Goal: Task Accomplishment & Management: Complete application form

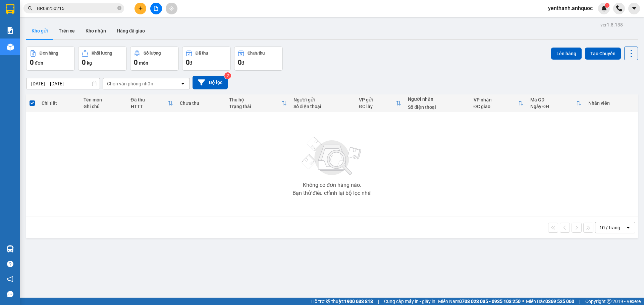
click at [157, 12] on button at bounding box center [156, 9] width 12 height 12
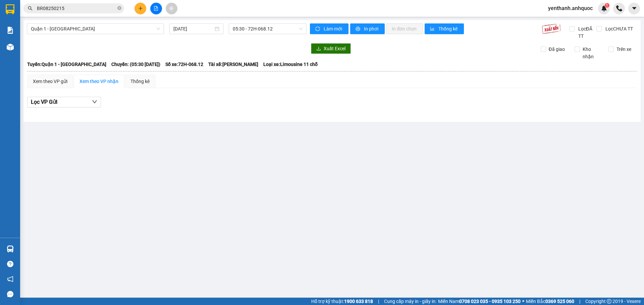
click at [90, 11] on input "BR08250215" at bounding box center [76, 8] width 79 height 7
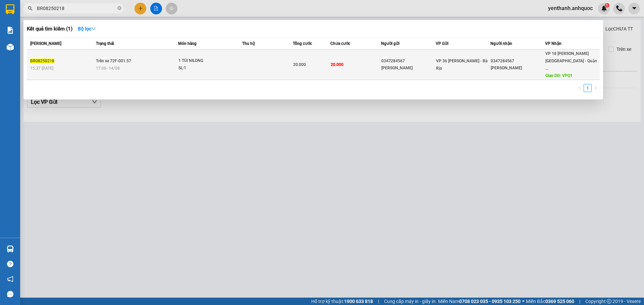
type input "BR08250218"
click at [241, 69] on td "1 TÚI NILONG SL: 1" at bounding box center [210, 65] width 64 height 31
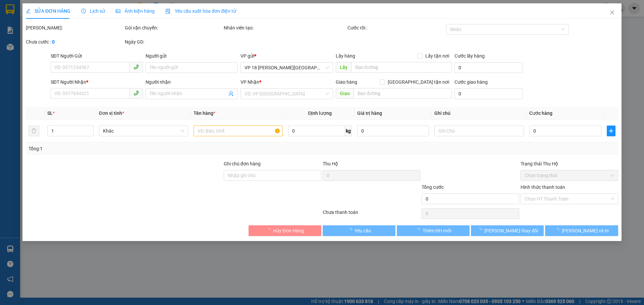
type input "0347284567"
type input "[PERSON_NAME]"
type input "0347284567"
type input "[PERSON_NAME]"
type input "VPQ1"
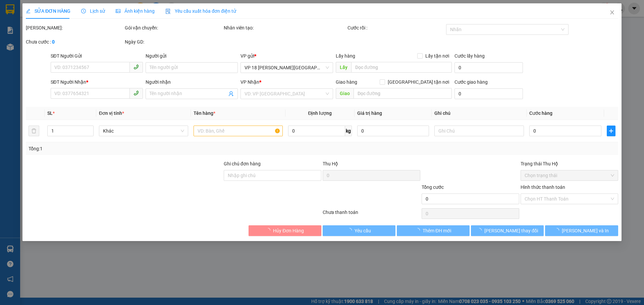
type input "20.000"
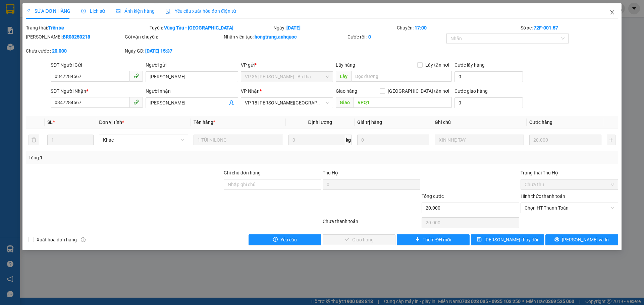
click at [613, 13] on icon "close" at bounding box center [611, 12] width 5 height 5
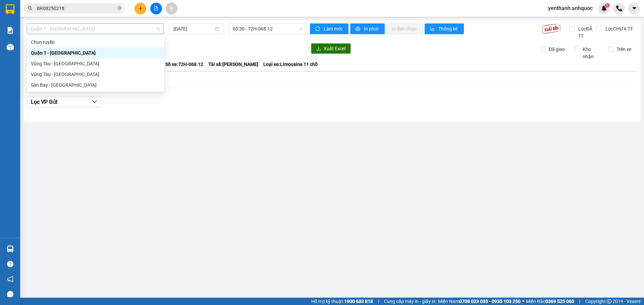
click at [108, 27] on span "Quận 1 - [GEOGRAPHIC_DATA]" at bounding box center [95, 29] width 129 height 10
click at [102, 64] on div "Vũng Tàu - [GEOGRAPHIC_DATA]" at bounding box center [95, 63] width 129 height 7
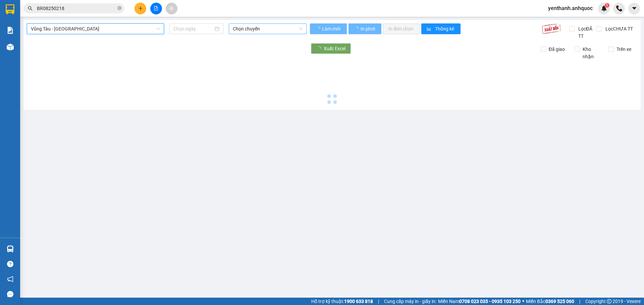
type input "[DATE]"
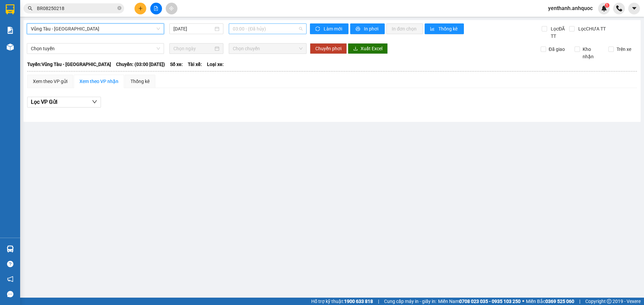
click at [277, 30] on span "03:00 - (Đã hủy)" at bounding box center [268, 29] width 70 height 10
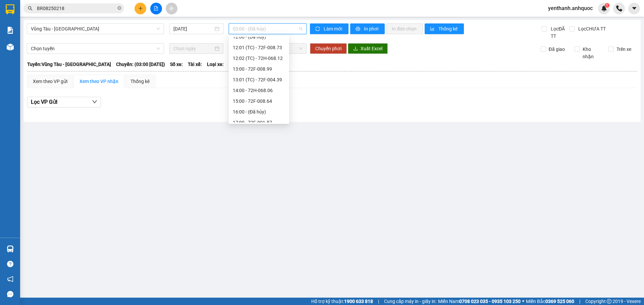
scroll to position [161, 0]
click at [268, 97] on div "17:00 - 72F-001.57" at bounding box center [259, 95] width 52 height 7
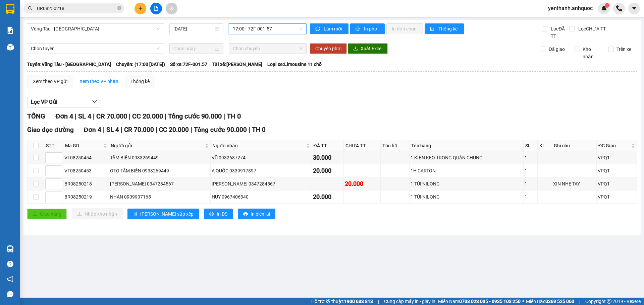
click at [82, 8] on input "BR08250218" at bounding box center [76, 8] width 79 height 7
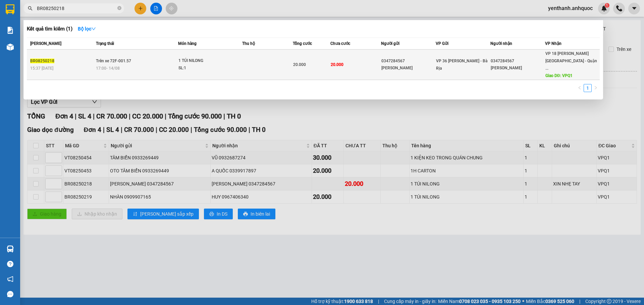
click at [222, 68] on div "SL: 1" at bounding box center [203, 68] width 50 height 7
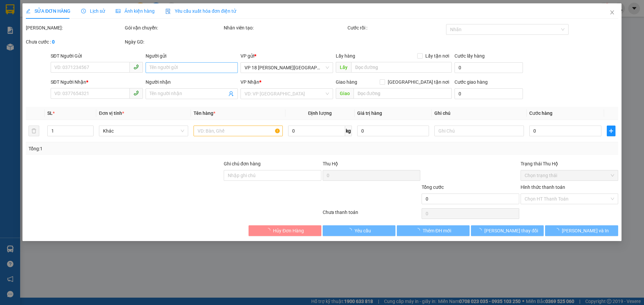
type input "0347284567"
type input "[PERSON_NAME]"
type input "0347284567"
type input "[PERSON_NAME]"
type input "VPQ1"
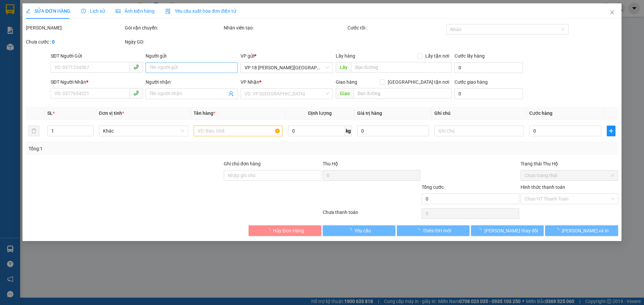
type input "20.000"
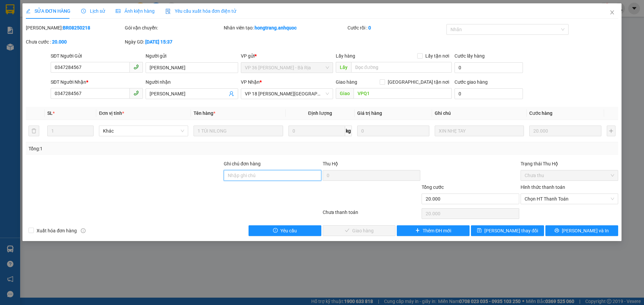
click at [263, 176] on input "Ghi chú đơn hàng" at bounding box center [273, 175] width 98 height 11
click at [554, 201] on span "Chọn HT Thanh Toán" at bounding box center [569, 199] width 90 height 10
type input "SCB 14/8 THANH"
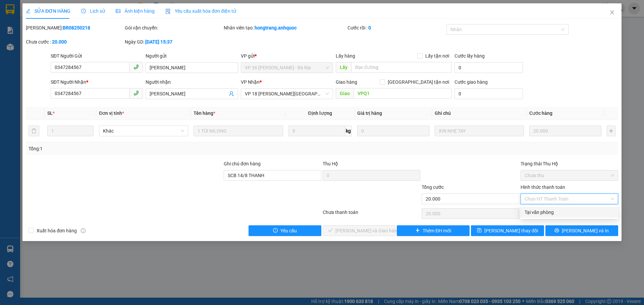
click at [557, 211] on div "Tại văn phòng" at bounding box center [569, 212] width 90 height 7
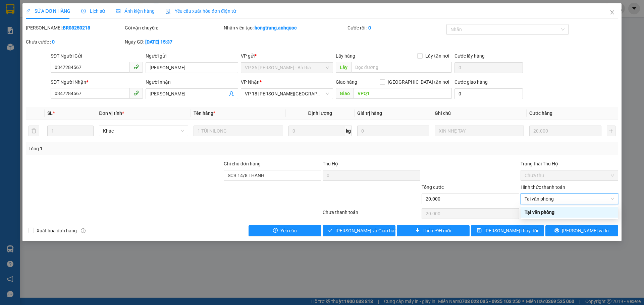
type input "0"
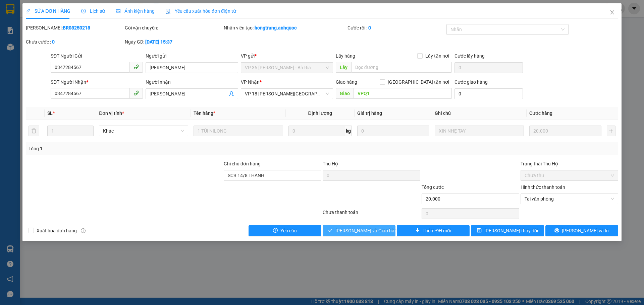
click at [357, 233] on span "[PERSON_NAME] và Giao hàng" at bounding box center [367, 230] width 64 height 7
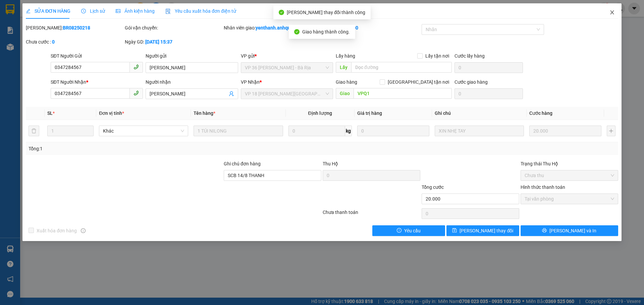
click at [609, 13] on icon "close" at bounding box center [611, 12] width 5 height 5
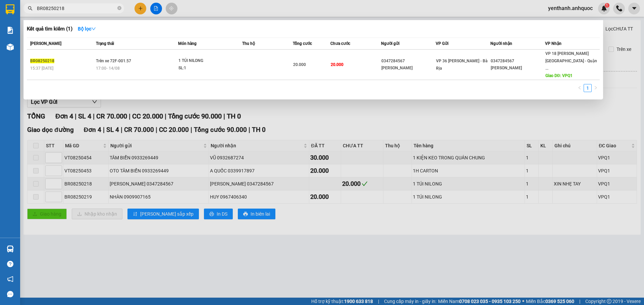
click at [96, 7] on input "BR08250218" at bounding box center [76, 8] width 79 height 7
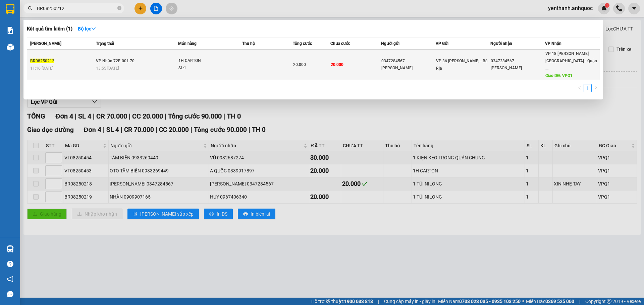
type input "BR08250212"
click at [361, 65] on td "20.000" at bounding box center [355, 65] width 50 height 31
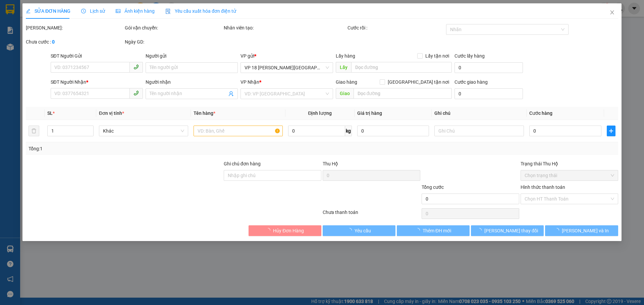
type input "0347284567"
type input "[PERSON_NAME]"
type input "0347284567"
type input "[PERSON_NAME]"
type input "VPQ1"
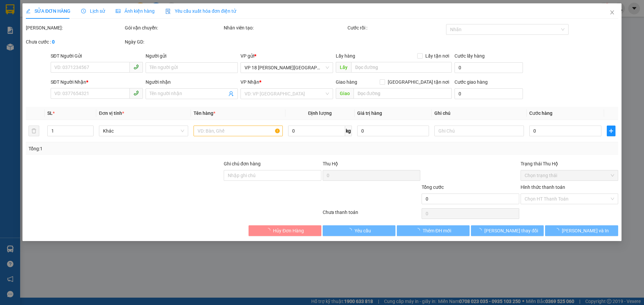
type input "20.000"
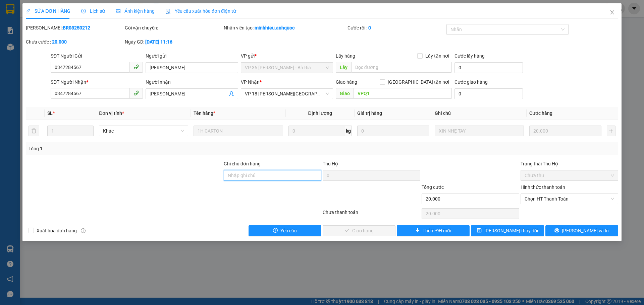
click at [274, 177] on input "Ghi chú đơn hàng" at bounding box center [273, 175] width 98 height 11
click at [580, 199] on span "Chọn HT Thanh Toán" at bounding box center [569, 199] width 90 height 10
type input "SCB 14/8 THANH"
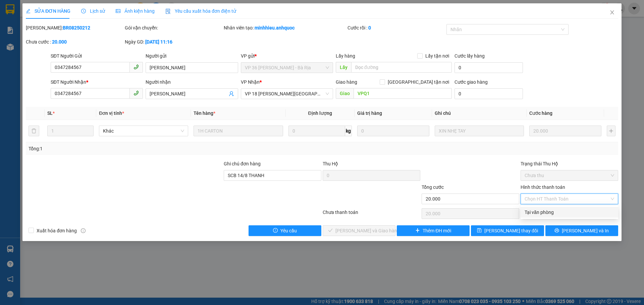
click at [577, 210] on div "Tại văn phòng" at bounding box center [569, 212] width 90 height 7
type input "0"
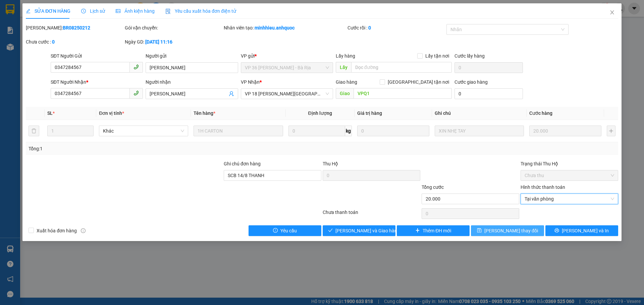
click at [518, 228] on span "[PERSON_NAME] thay đổi" at bounding box center [511, 230] width 54 height 7
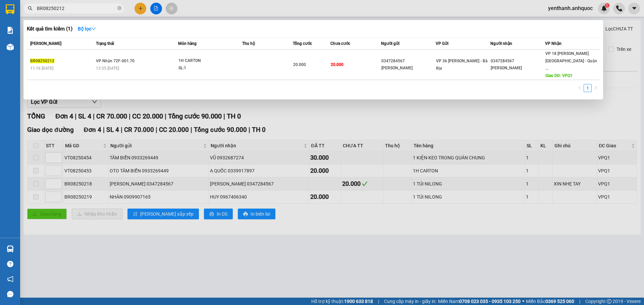
click at [110, 10] on input "BR08250212" at bounding box center [76, 8] width 79 height 7
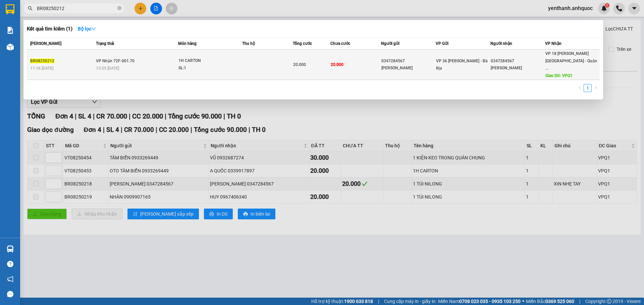
click at [259, 70] on td at bounding box center [267, 65] width 50 height 31
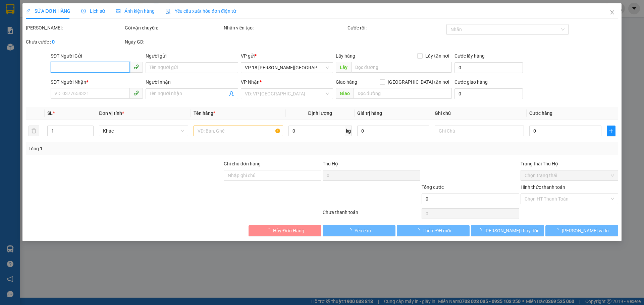
type input "0347284567"
type input "[PERSON_NAME]"
type input "0347284567"
type input "[PERSON_NAME]"
type input "VPQ1"
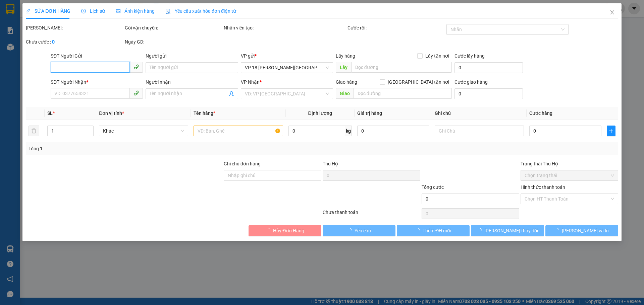
type input "SCB 14/8 THANH"
type input "20.000"
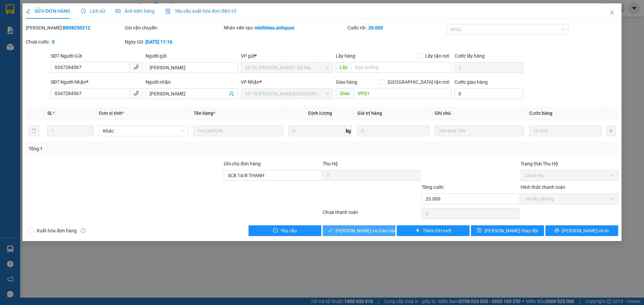
click at [363, 228] on span "[PERSON_NAME] và Giao hàng" at bounding box center [367, 230] width 64 height 7
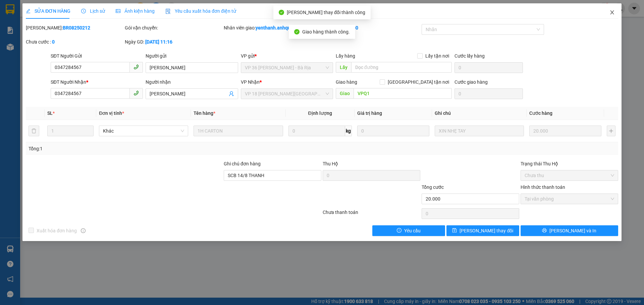
click at [614, 11] on icon "close" at bounding box center [611, 12] width 5 height 5
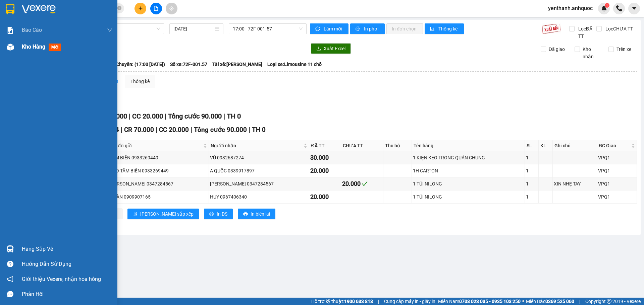
click at [18, 50] on div "Kho hàng mới" at bounding box center [58, 47] width 117 height 17
